Goal: Information Seeking & Learning: Learn about a topic

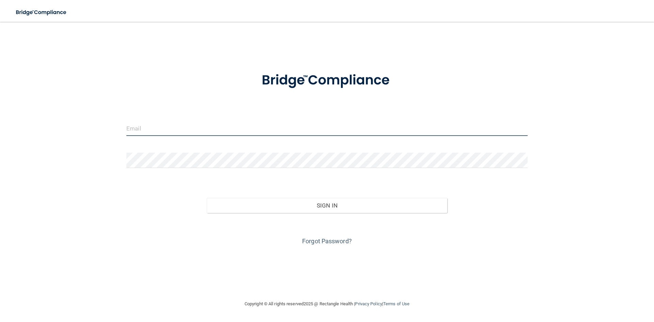
type input "[EMAIL_ADDRESS][DOMAIN_NAME]"
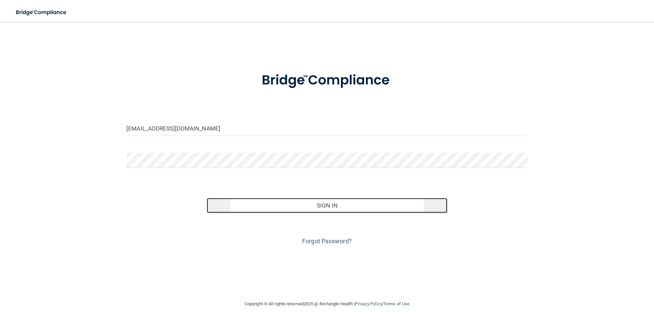
click at [292, 209] on button "Sign In" at bounding box center [327, 205] width 241 height 15
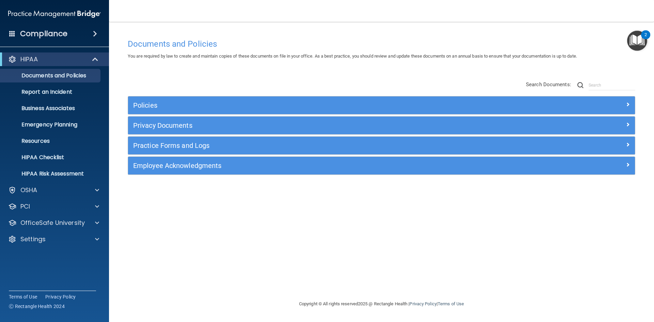
drag, startPoint x: 593, startPoint y: 0, endPoint x: 603, endPoint y: 22, distance: 24.4
click at [603, 22] on main "Documents and Policies You are required by law to create and maintain copies of…" at bounding box center [381, 172] width 545 height 300
click at [640, 44] on img "Open Resource Center, 2 new notifications" at bounding box center [637, 41] width 20 height 20
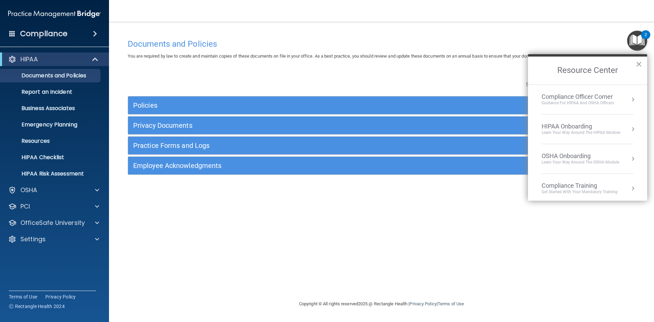
click at [600, 183] on div "Compliance Training" at bounding box center [579, 185] width 76 height 7
click at [538, 71] on button "Back to Resource Center Home" at bounding box center [536, 70] width 7 height 7
click at [43, 237] on p "Settings" at bounding box center [32, 239] width 25 height 8
click at [47, 267] on link "My Users" at bounding box center [46, 272] width 107 height 14
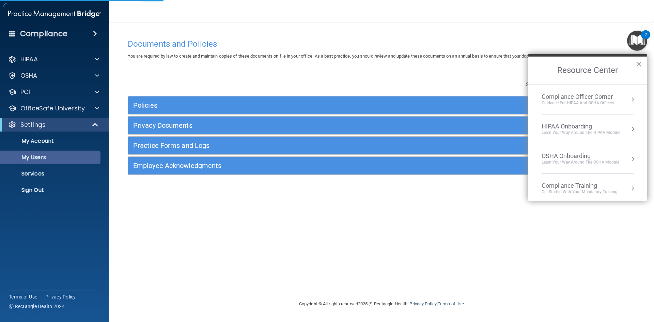
select select "20"
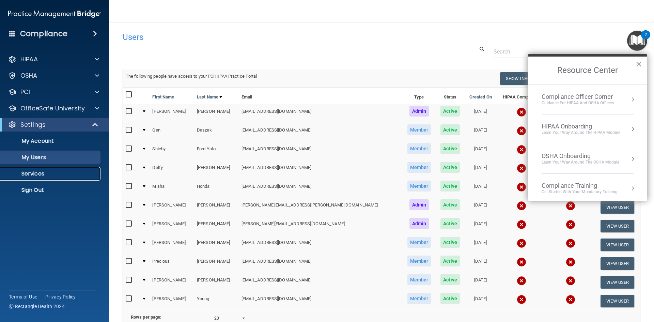
click at [54, 171] on p "Services" at bounding box center [50, 173] width 93 height 7
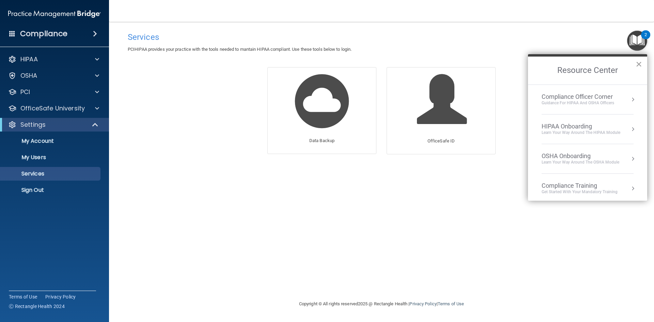
click at [638, 65] on button "×" at bounding box center [638, 64] width 6 height 11
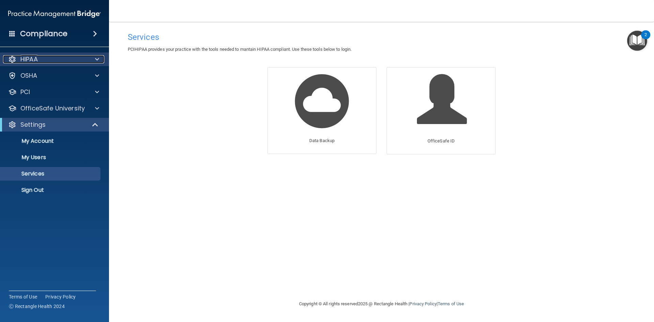
click at [42, 61] on div "HIPAA" at bounding box center [45, 59] width 84 height 8
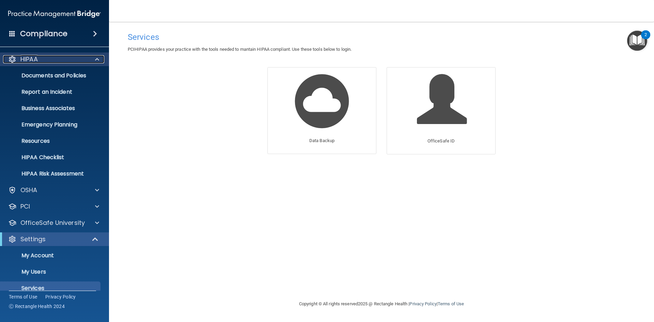
click at [42, 61] on div "HIPAA" at bounding box center [45, 59] width 84 height 8
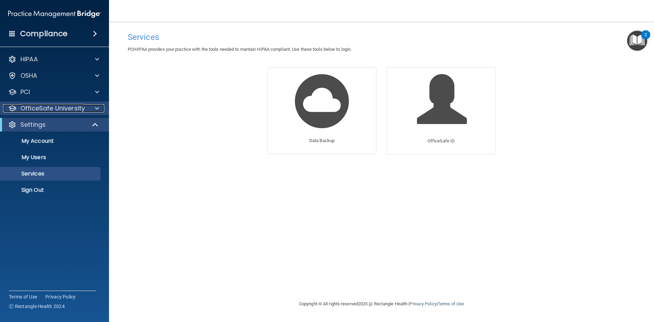
click at [93, 106] on div at bounding box center [96, 108] width 17 height 8
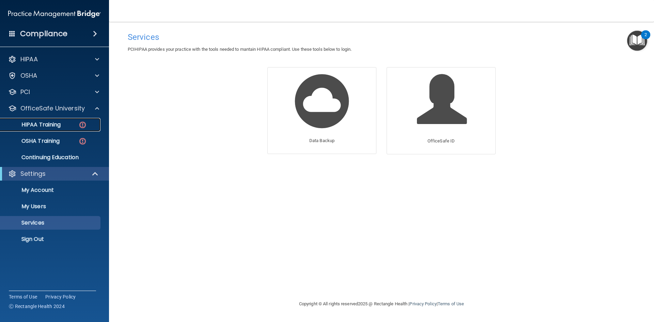
click at [70, 120] on link "HIPAA Training" at bounding box center [46, 125] width 107 height 14
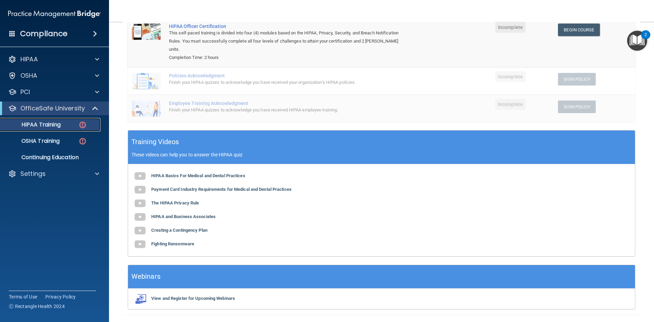
scroll to position [114, 0]
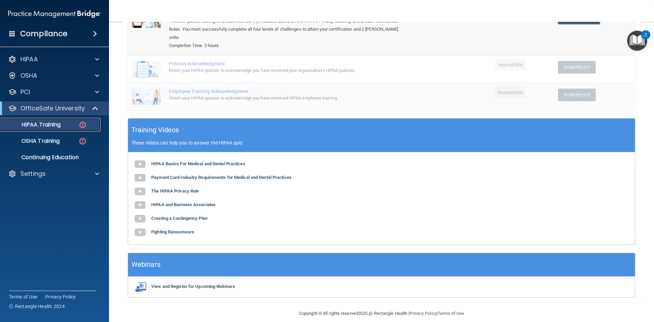
click at [80, 124] on img at bounding box center [82, 125] width 9 height 9
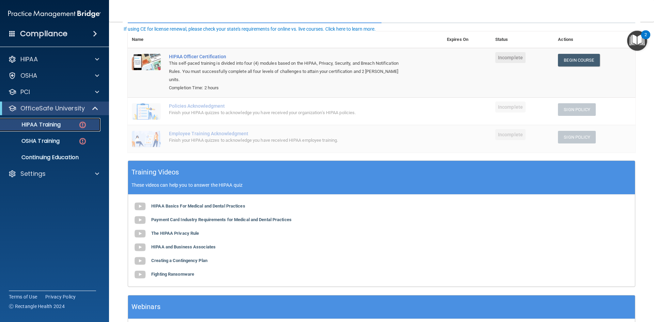
scroll to position [0, 0]
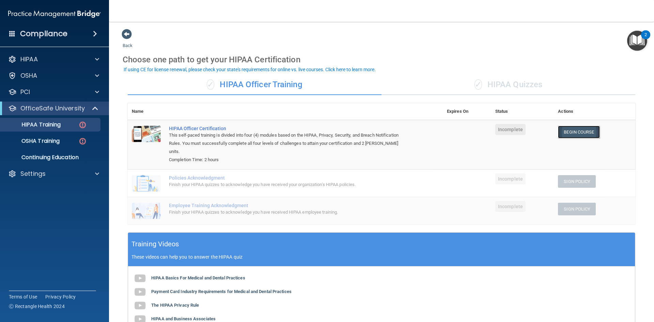
click at [575, 130] on link "Begin Course" at bounding box center [579, 132] width 42 height 13
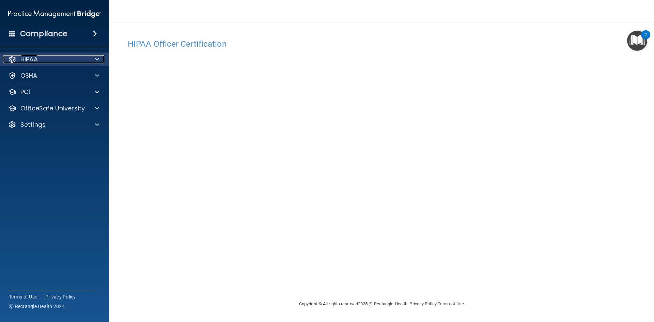
click at [91, 58] on div at bounding box center [96, 59] width 17 height 8
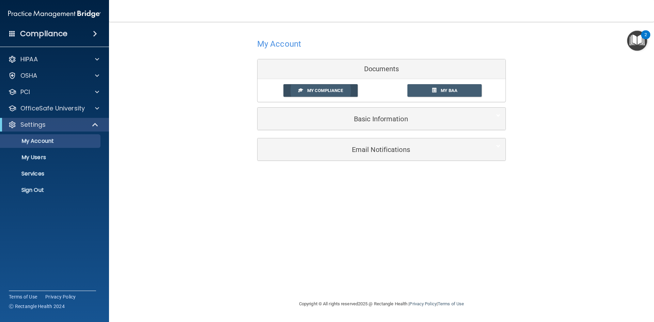
click at [331, 90] on span "My Compliance" at bounding box center [325, 90] width 36 height 5
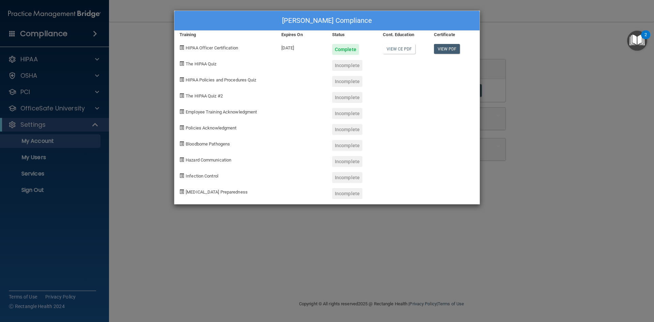
click at [555, 10] on div "Mona Crawford's Compliance Training Expires On Status Cont. Education Certifica…" at bounding box center [327, 161] width 654 height 322
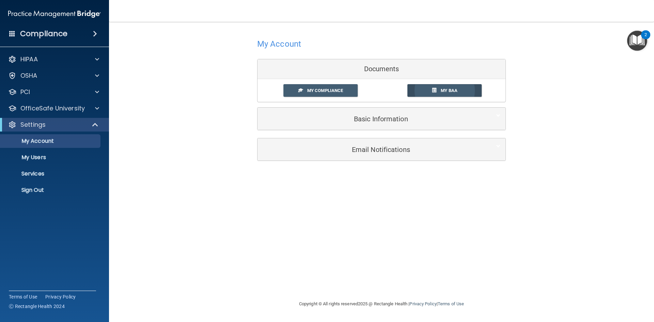
click at [450, 89] on span "My BAA" at bounding box center [449, 90] width 17 height 5
click at [96, 71] on div "OSHA" at bounding box center [54, 76] width 109 height 14
click at [96, 78] on span at bounding box center [97, 76] width 4 height 8
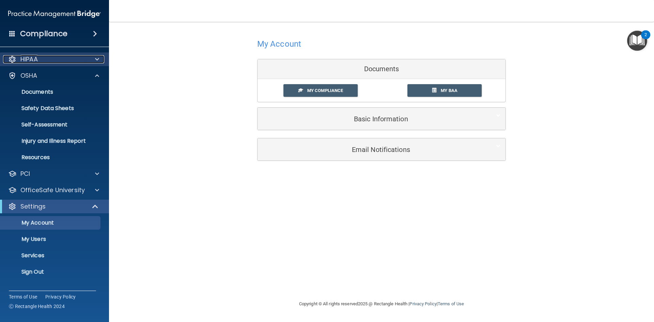
click at [96, 61] on span at bounding box center [97, 59] width 4 height 8
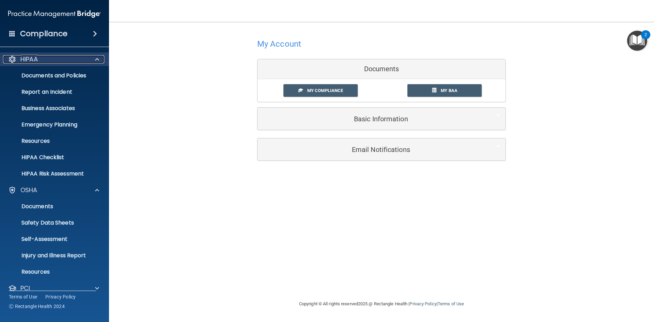
click at [98, 59] on span at bounding box center [97, 59] width 4 height 8
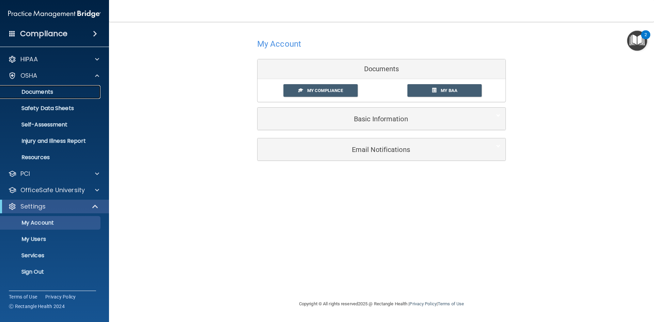
click at [72, 86] on link "Documents" at bounding box center [46, 92] width 107 height 14
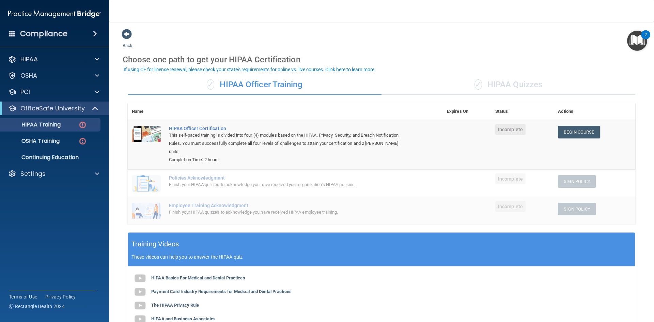
drag, startPoint x: 510, startPoint y: 129, endPoint x: 527, endPoint y: 128, distance: 17.1
click at [510, 129] on span "Incomplete" at bounding box center [510, 129] width 30 height 11
click at [590, 135] on link "Begin Course" at bounding box center [579, 132] width 42 height 13
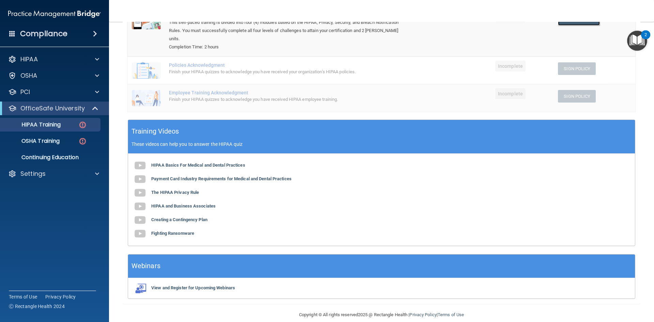
scroll to position [114, 0]
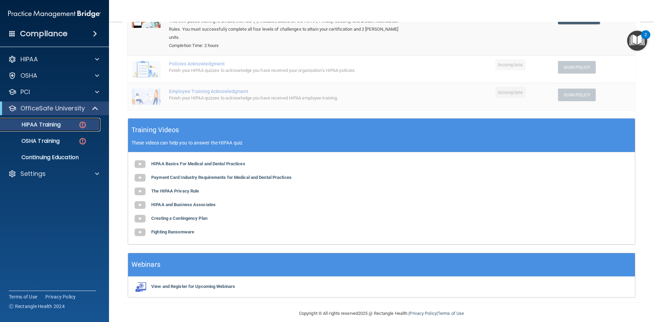
click at [82, 124] on img at bounding box center [82, 125] width 9 height 9
click at [81, 141] on img at bounding box center [82, 141] width 9 height 9
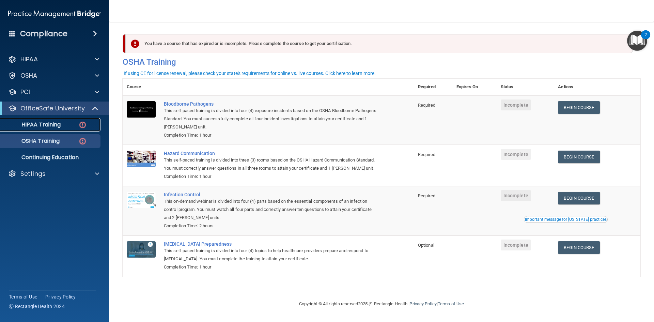
click at [47, 127] on p "HIPAA Training" at bounding box center [32, 124] width 56 height 7
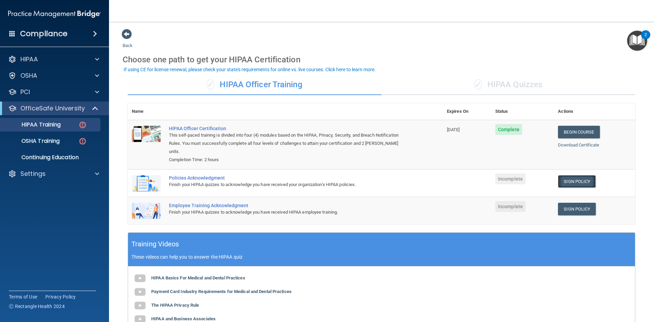
click at [573, 175] on link "Sign Policy" at bounding box center [577, 181] width 38 height 13
click at [566, 203] on link "Sign Policy" at bounding box center [577, 209] width 38 height 13
click at [337, 180] on div "Finish your HIPAA quizzes to acknowledge you have received your organization’s …" at bounding box center [289, 184] width 240 height 8
click at [332, 208] on div "Finish your HIPAA quizzes to acknowledge you have received HIPAA employee train…" at bounding box center [289, 212] width 240 height 8
click at [330, 278] on div "HIPAA Basics For Medical and Dental Practices Payment Card Industry Requirement…" at bounding box center [381, 312] width 507 height 92
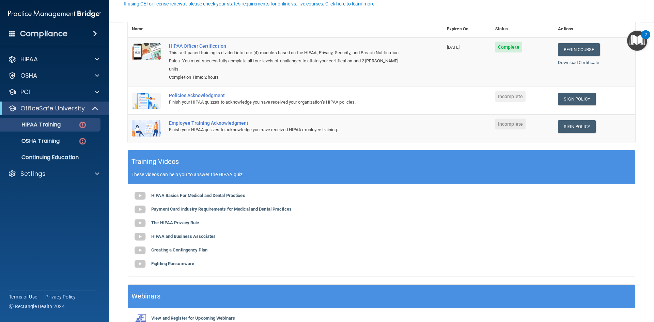
scroll to position [102, 0]
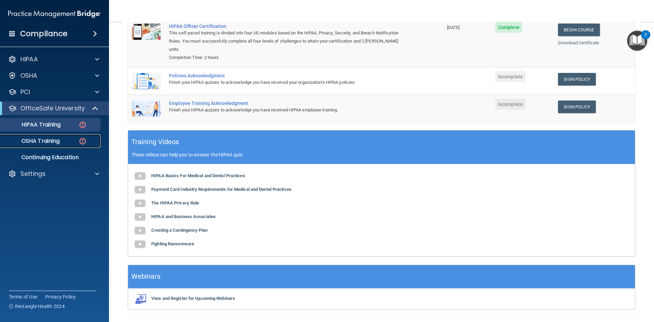
click at [67, 140] on div "OSHA Training" at bounding box center [50, 141] width 93 height 7
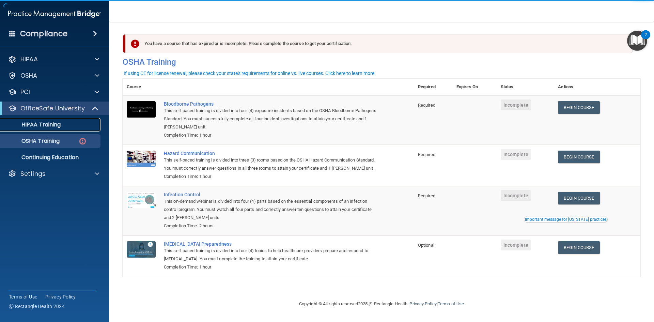
click at [70, 127] on div "HIPAA Training" at bounding box center [50, 124] width 93 height 7
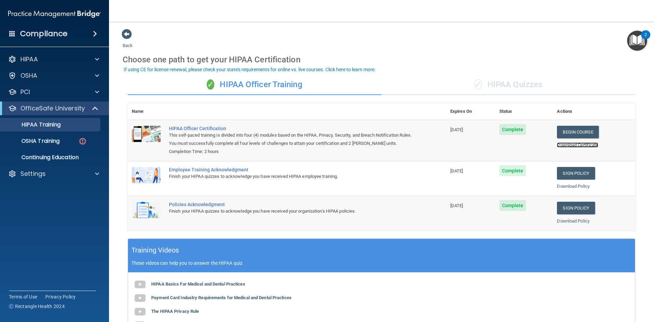
click at [572, 143] on link "Download Certificate" at bounding box center [577, 144] width 41 height 5
click at [566, 187] on link "Download Policy" at bounding box center [573, 186] width 33 height 5
click at [567, 220] on link "Download Policy" at bounding box center [573, 220] width 33 height 5
click at [496, 84] on div "✓ HIPAA Quizzes" at bounding box center [508, 85] width 254 height 20
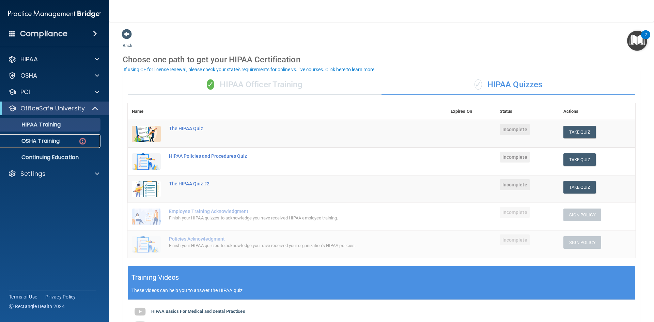
click at [56, 140] on p "OSHA Training" at bounding box center [31, 141] width 55 height 7
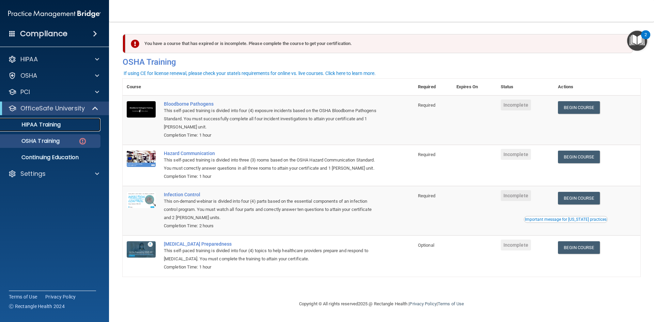
click at [65, 125] on div "HIPAA Training" at bounding box center [50, 124] width 93 height 7
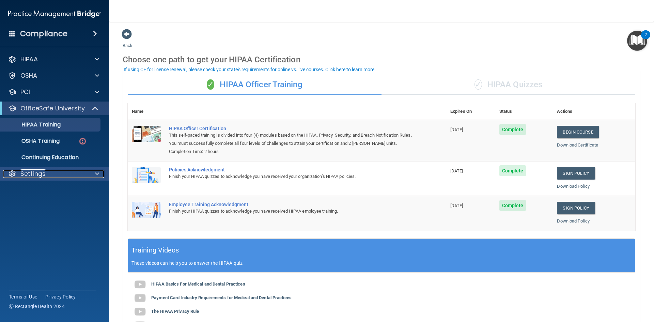
click at [76, 173] on div "Settings" at bounding box center [45, 174] width 84 height 8
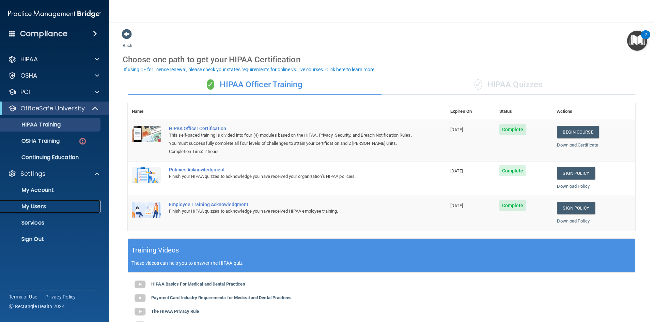
click at [68, 206] on p "My Users" at bounding box center [50, 206] width 93 height 7
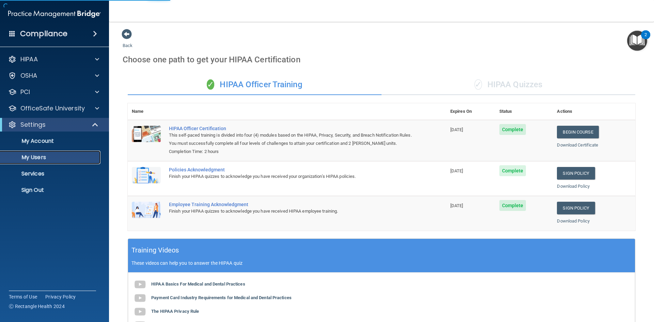
select select "20"
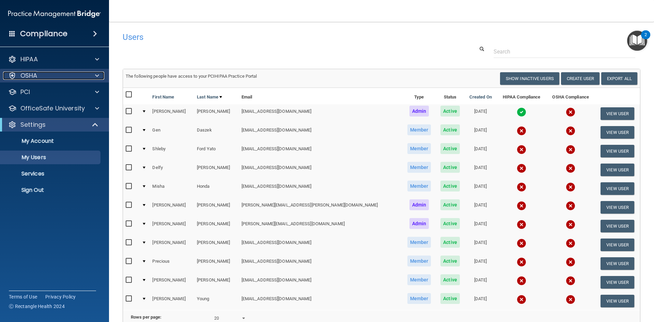
click at [61, 78] on div "OSHA" at bounding box center [45, 76] width 84 height 8
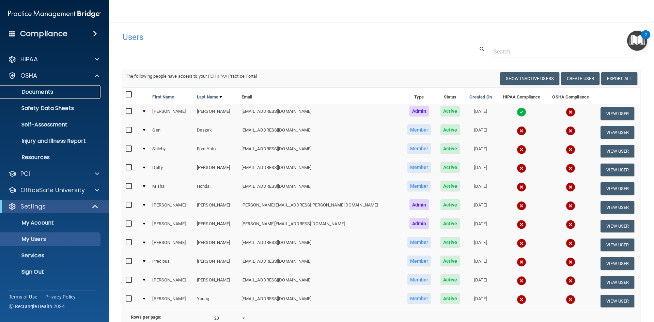
click at [62, 89] on p "Documents" at bounding box center [50, 92] width 93 height 7
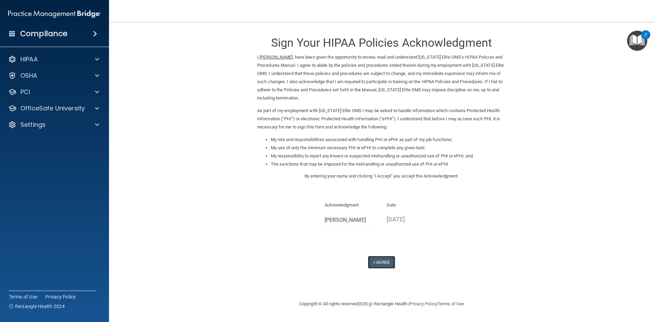
click at [382, 261] on button "I Agree" at bounding box center [381, 262] width 27 height 13
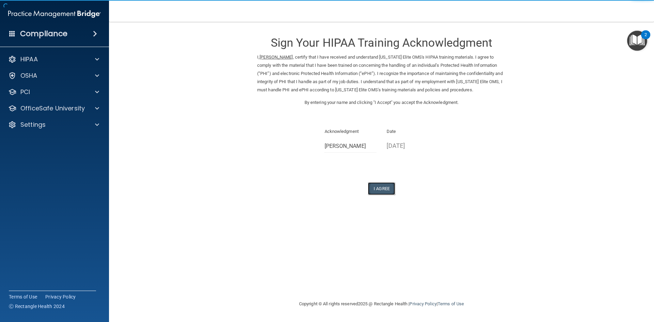
click at [387, 187] on button "I Agree" at bounding box center [381, 188] width 27 height 13
